Goal: Complete application form

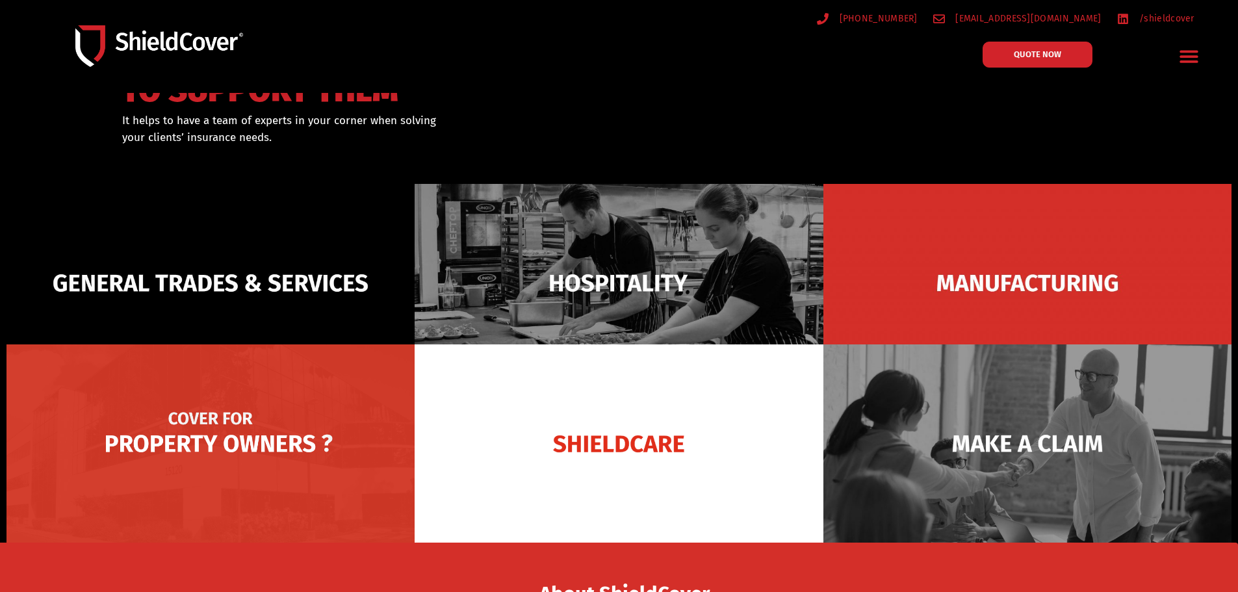
scroll to position [260, 0]
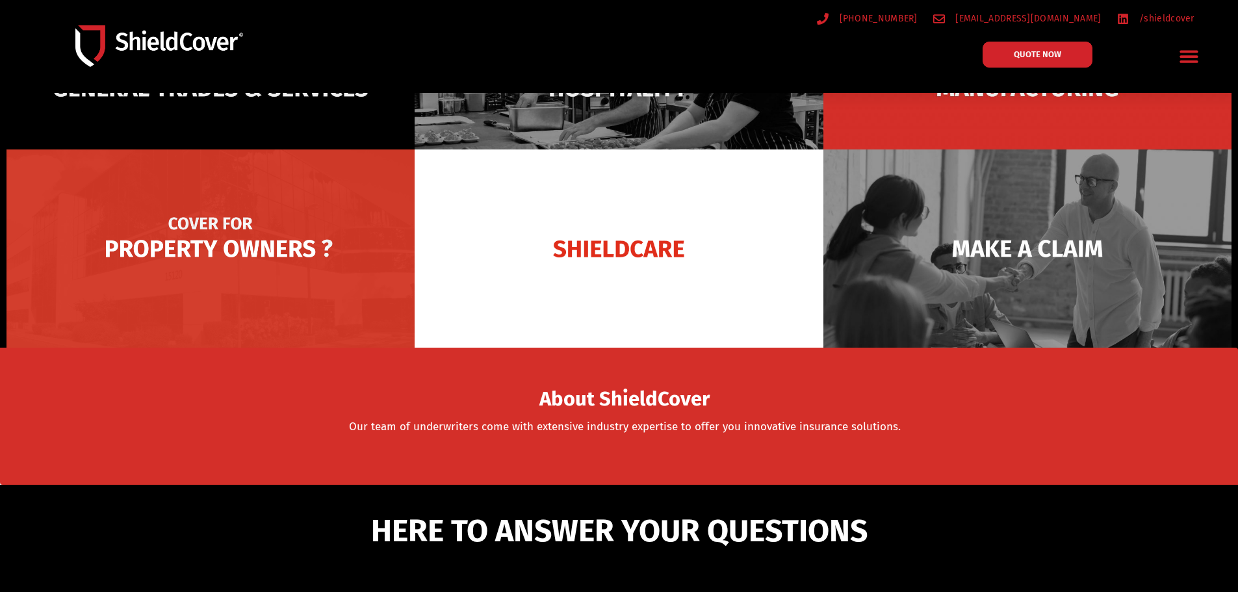
click at [287, 281] on img at bounding box center [211, 249] width 408 height 198
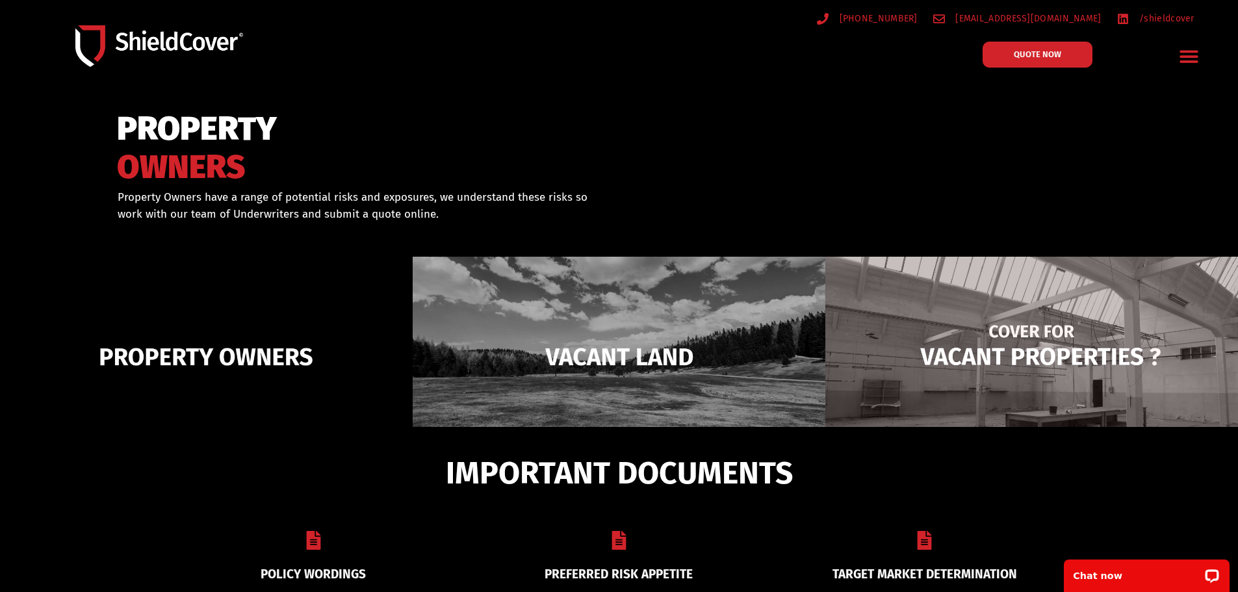
click at [1023, 326] on img at bounding box center [1032, 357] width 413 height 200
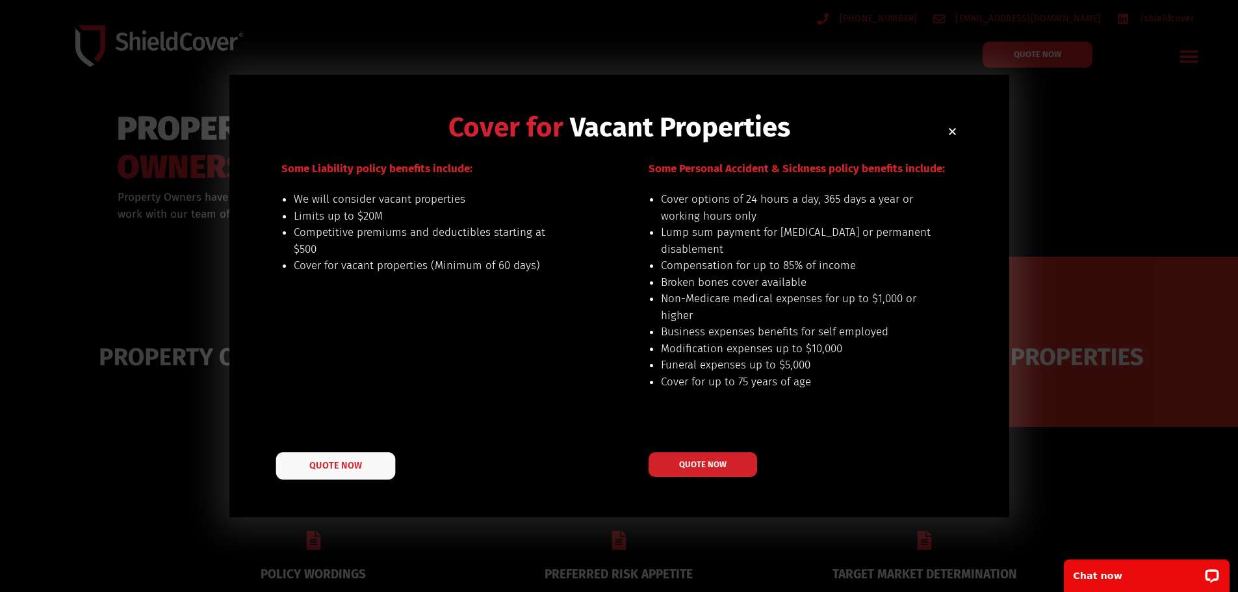
click at [341, 467] on span "QUOTE NOW" at bounding box center [335, 465] width 52 height 9
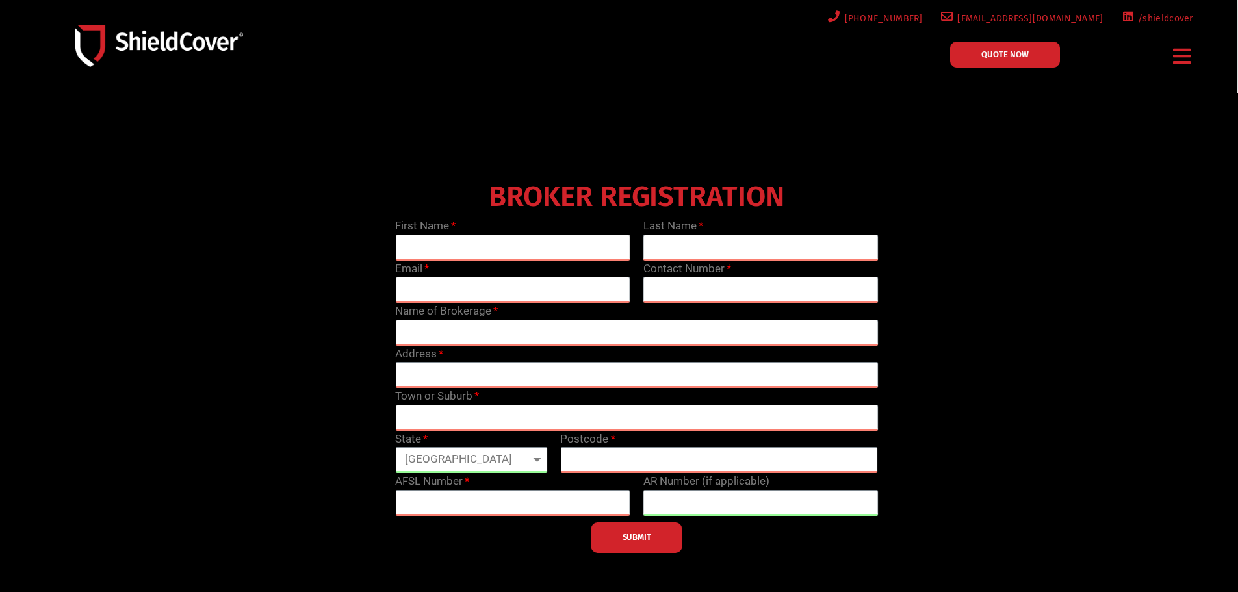
click at [516, 239] on input "text" at bounding box center [512, 248] width 235 height 26
type input "Kitlee"
type input "[PERSON_NAME]"
type input "[EMAIL_ADDRESS][DOMAIN_NAME]"
type input "0411784571"
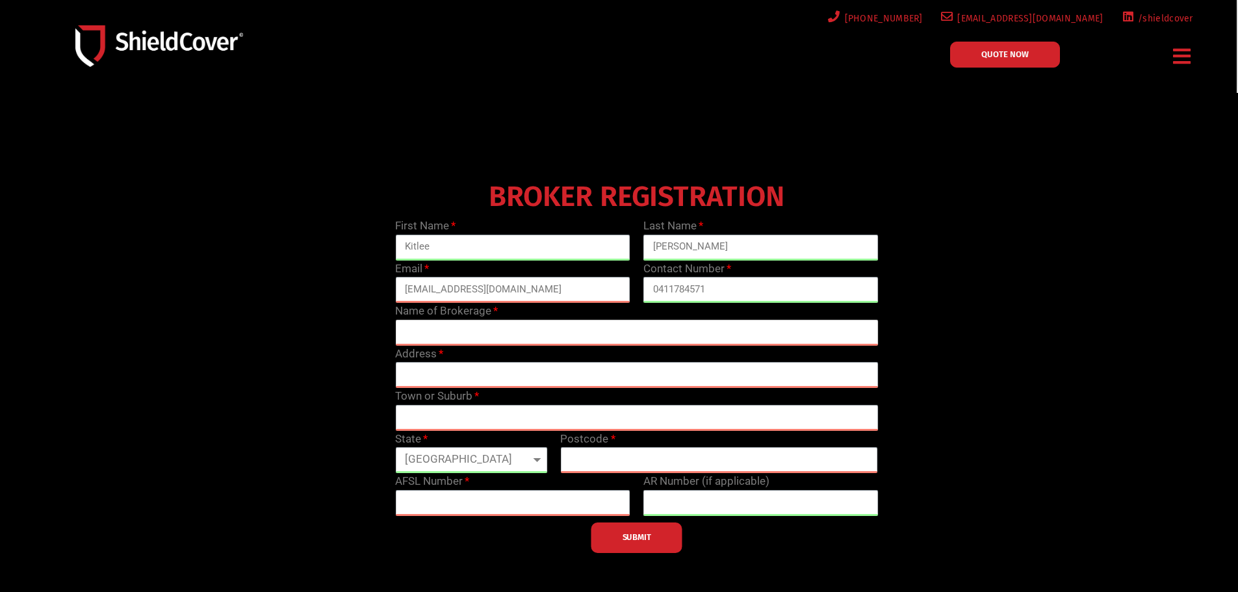
click at [556, 335] on input "text" at bounding box center [636, 333] width 483 height 26
type input "SHC Insurance Brokers"
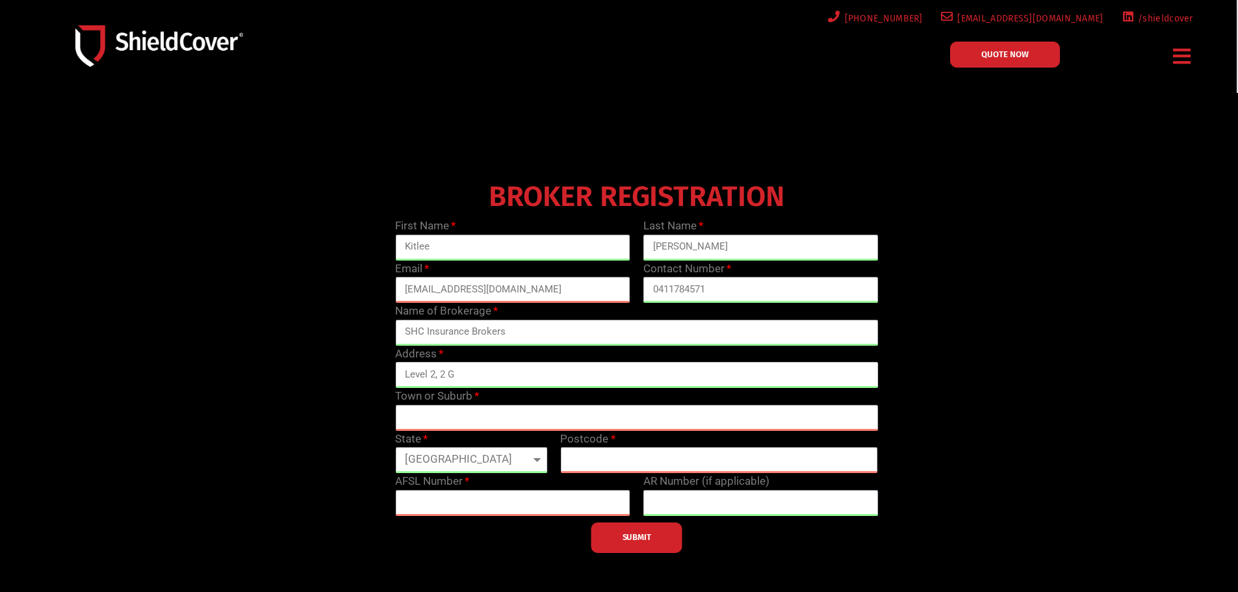
type input "[STREET_ADDRESS][PERSON_NAME]"
type input "MILSONS POINT"
select select "[GEOGRAPHIC_DATA]"
type input "2061"
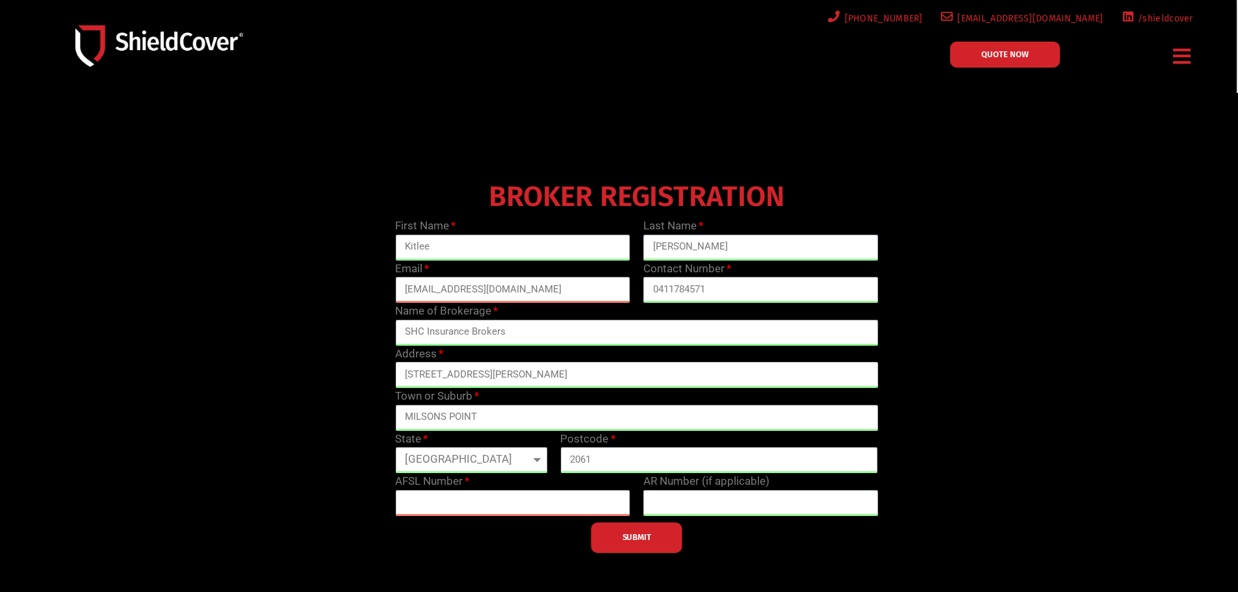
scroll to position [195, 0]
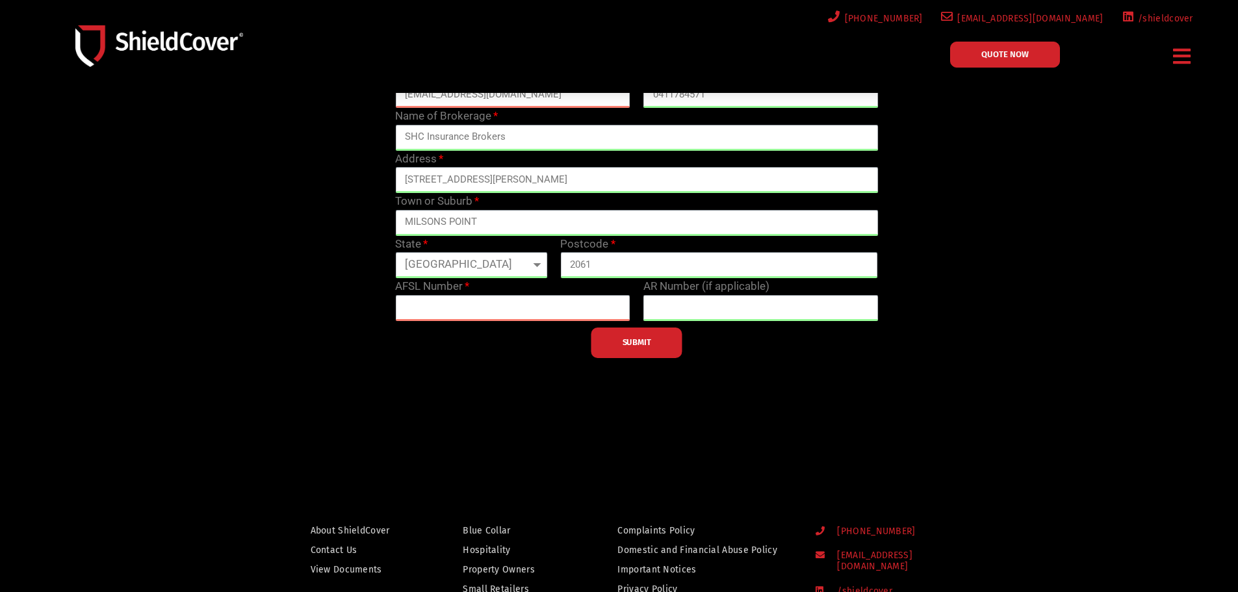
click at [463, 329] on div "SUBMIT" at bounding box center [637, 339] width 496 height 37
click at [467, 322] on div "SUBMIT" at bounding box center [637, 339] width 496 height 37
click at [473, 317] on input "text" at bounding box center [512, 308] width 235 height 26
paste input "240867"
type input "240867"
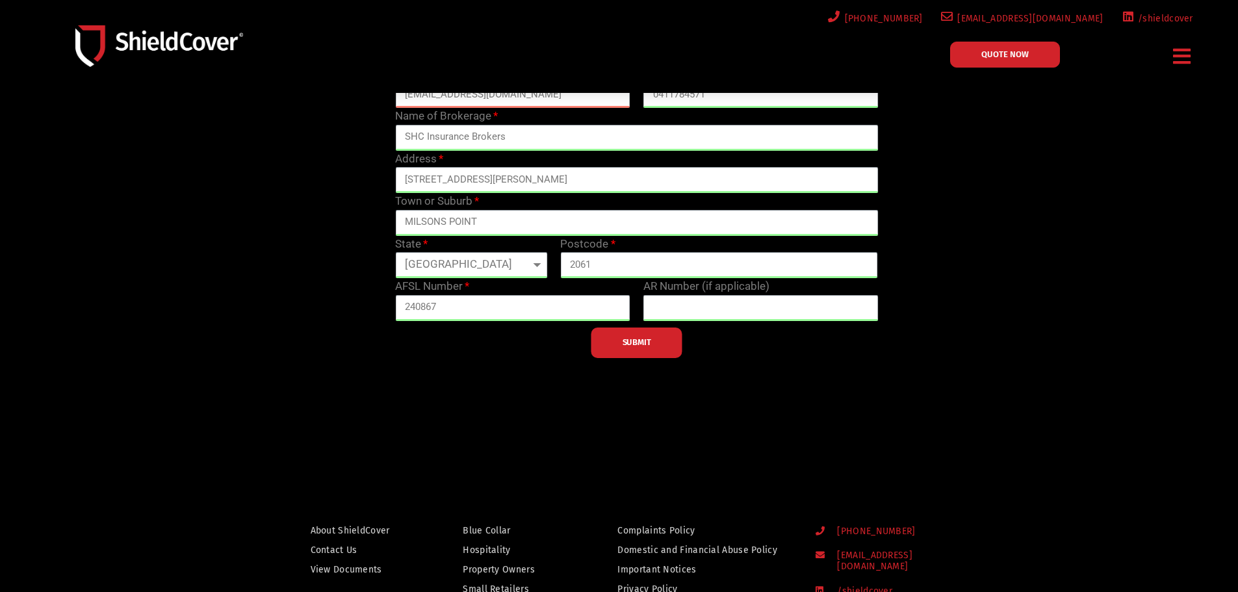
click at [737, 360] on div at bounding box center [637, 170] width 1005 height 390
click at [625, 343] on span "SUBMIT" at bounding box center [637, 342] width 29 height 3
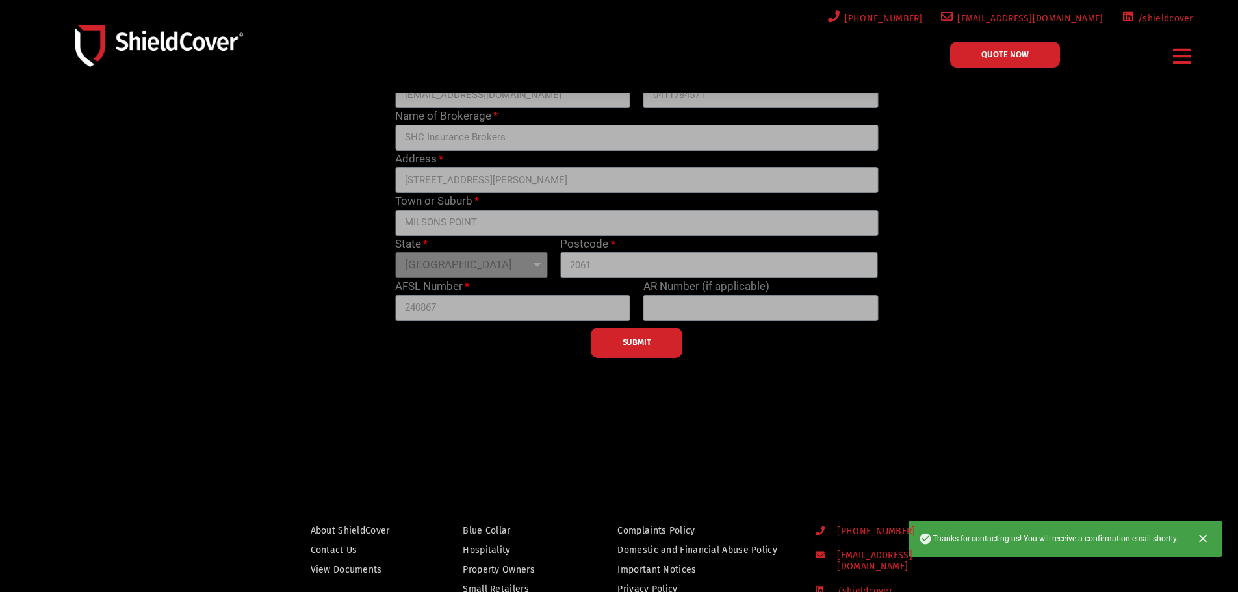
scroll to position [0, 0]
